Goal: Entertainment & Leisure: Consume media (video, audio)

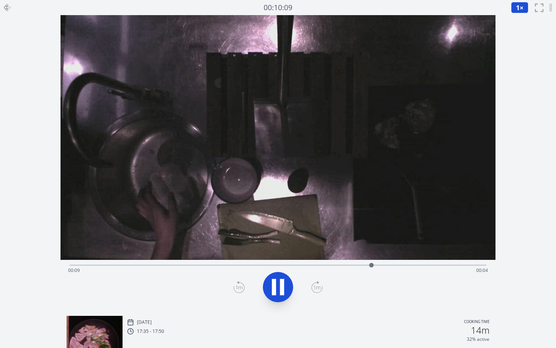
click at [283, 209] on icon at bounding box center [282, 287] width 4 height 16
click at [281, 209] on icon at bounding box center [282, 287] width 4 height 16
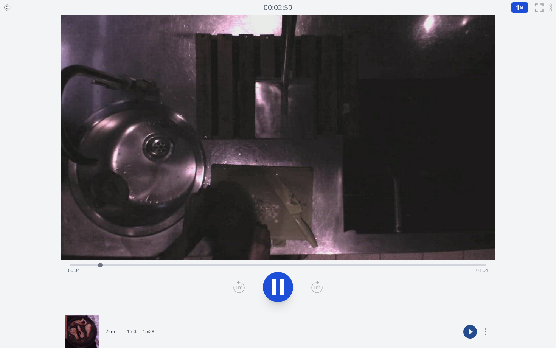
click at [301, 150] on video at bounding box center [278, 137] width 435 height 245
click at [301, 11] on icon "fullscreen" at bounding box center [538, 7] width 9 height 9
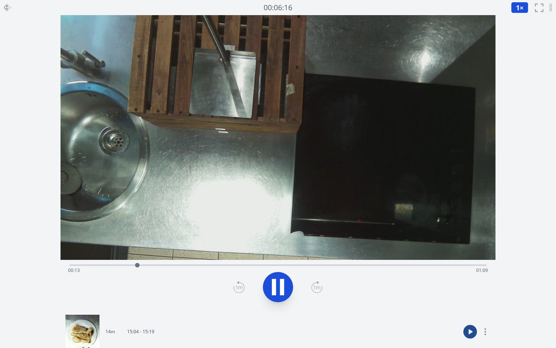
click at [301, 9] on icon "fullscreen" at bounding box center [538, 7] width 9 height 9
